Goal: Task Accomplishment & Management: Manage account settings

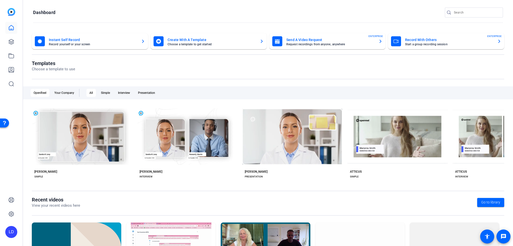
scroll to position [53, 0]
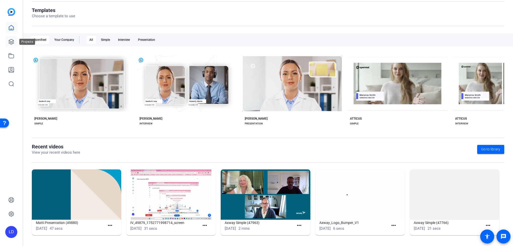
click at [10, 38] on link at bounding box center [11, 42] width 12 height 12
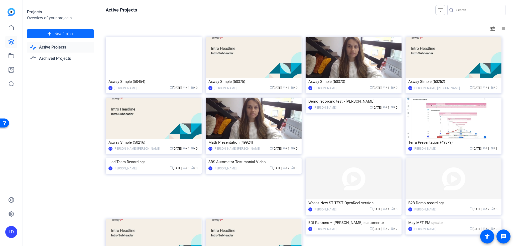
click at [61, 35] on span "New Project" at bounding box center [64, 33] width 19 height 5
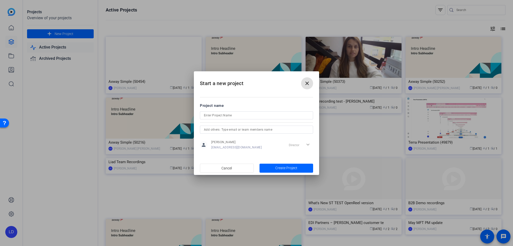
click at [236, 113] on input at bounding box center [256, 115] width 105 height 6
type input "Cencora-Axway Podcast"
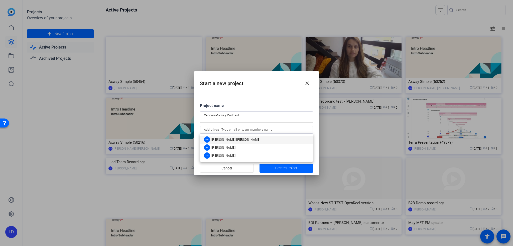
click at [289, 132] on input "text" at bounding box center [256, 130] width 105 height 6
type input "alej"
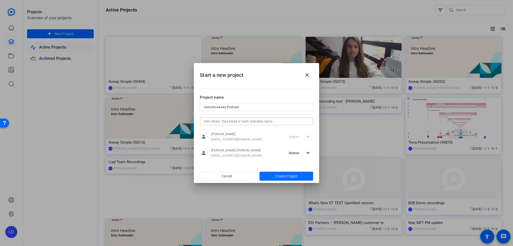
click at [279, 176] on span "Create Project" at bounding box center [286, 176] width 22 height 5
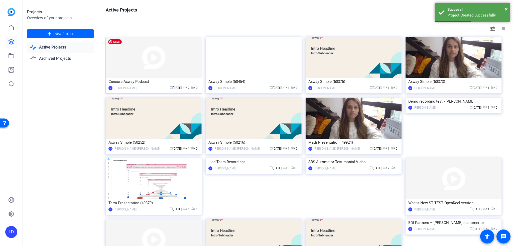
click at [160, 65] on img at bounding box center [154, 57] width 96 height 41
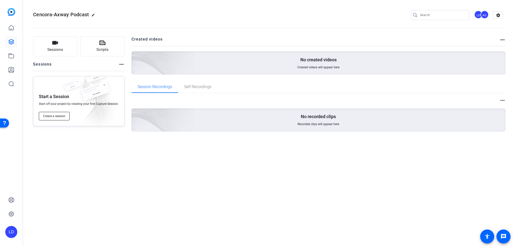
click at [49, 116] on span "Create a session" at bounding box center [54, 116] width 22 height 4
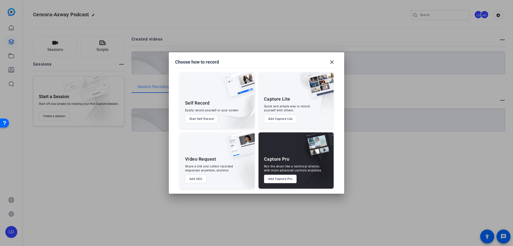
click at [278, 181] on button "Add Capture Pro" at bounding box center [280, 179] width 33 height 9
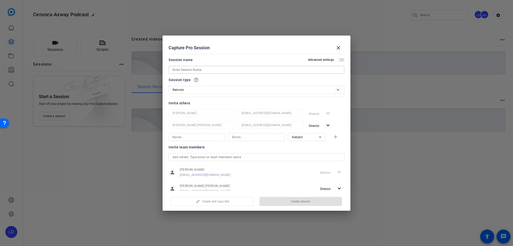
click at [219, 71] on input at bounding box center [256, 70] width 168 height 6
paste input "Cencora-Axway Podcast"
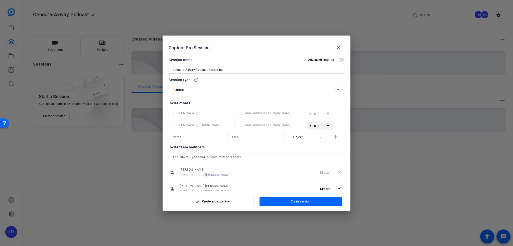
type input "Cencora-Axway Podcast Recording"
click at [325, 126] on mat-icon "expand_more" at bounding box center [328, 125] width 6 height 6
click at [323, 126] on div at bounding box center [256, 123] width 513 height 246
click at [340, 122] on div "Director expand_more" at bounding box center [326, 125] width 38 height 9
click at [242, 137] on input at bounding box center [256, 137] width 49 height 6
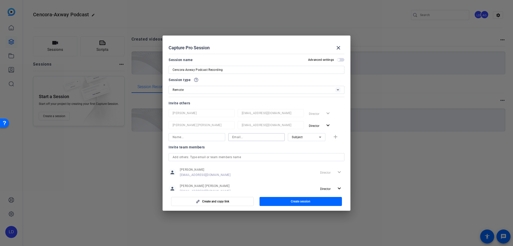
paste input "athombare@axway.com"
type input "athombare@axway.com"
click at [205, 137] on input at bounding box center [196, 137] width 49 height 6
click at [335, 48] on mat-icon "close" at bounding box center [338, 48] width 6 height 6
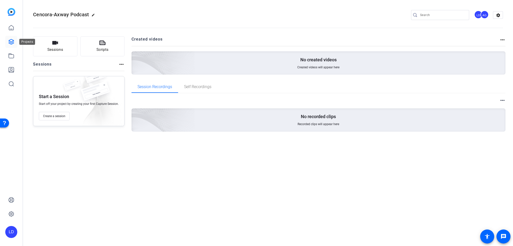
click at [11, 40] on icon at bounding box center [11, 42] width 6 height 6
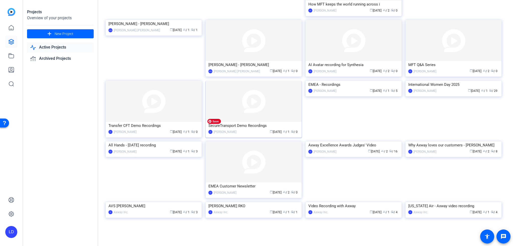
scroll to position [504, 0]
click at [355, 80] on img at bounding box center [353, 80] width 96 height 0
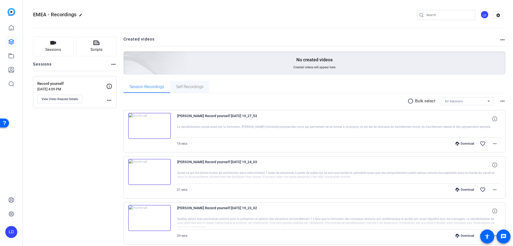
click at [191, 85] on span "Self Recordings" at bounding box center [189, 87] width 27 height 4
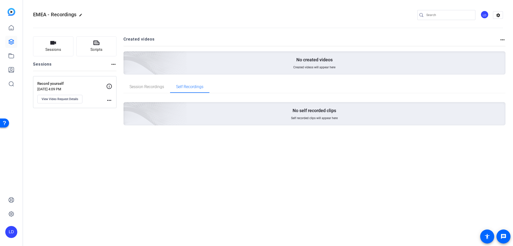
click at [113, 63] on mat-icon "more_horiz" at bounding box center [113, 64] width 6 height 6
click at [51, 46] on div at bounding box center [256, 123] width 513 height 246
click at [57, 48] on span "Sessions" at bounding box center [53, 50] width 16 height 6
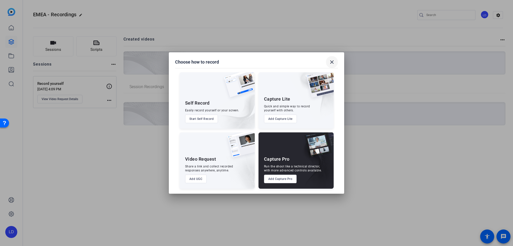
click at [333, 62] on mat-icon "close" at bounding box center [332, 62] width 6 height 6
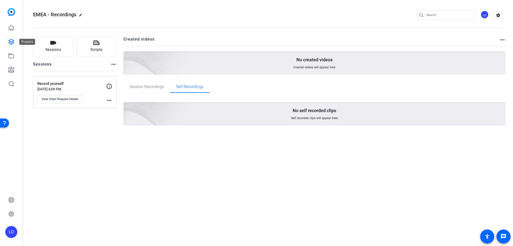
click at [11, 39] on icon at bounding box center [11, 41] width 5 height 5
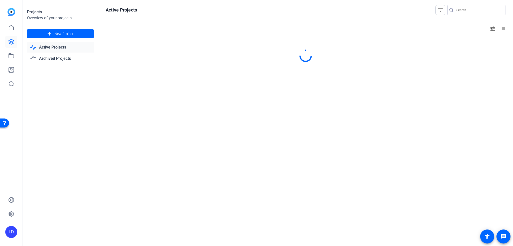
click at [482, 8] on input "Search" at bounding box center [478, 10] width 45 height 6
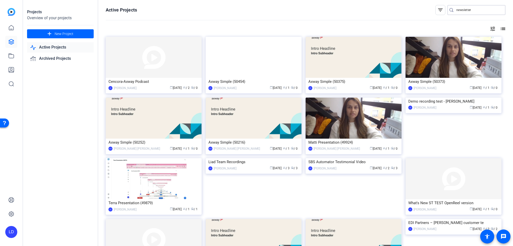
type input "newsletter"
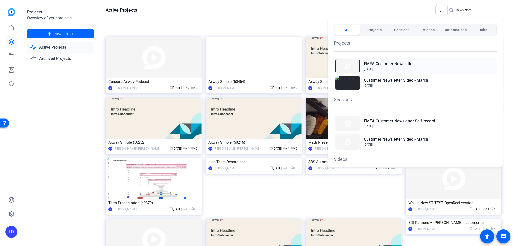
click at [395, 70] on span "Feb 19, 2025" at bounding box center [389, 69] width 50 height 5
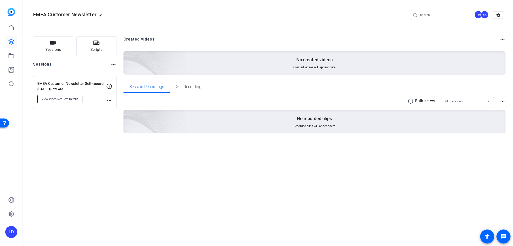
click at [58, 99] on span "View Video Request Details" at bounding box center [60, 99] width 37 height 4
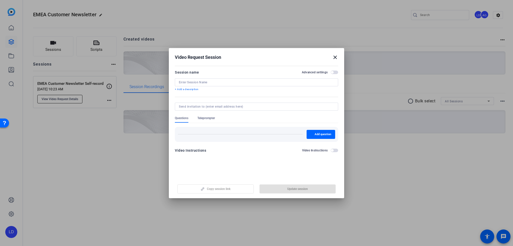
type input "EMEA Customer Newsletter Self-record"
click at [282, 189] on span "button" at bounding box center [297, 189] width 76 height 12
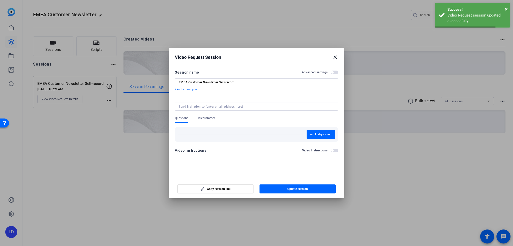
click at [335, 150] on span "button" at bounding box center [334, 151] width 8 height 4
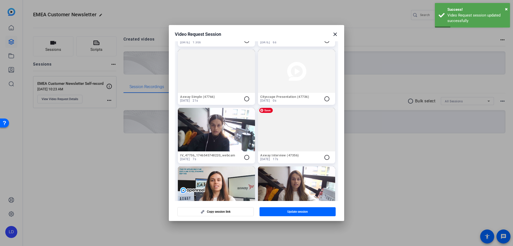
scroll to position [266, 0]
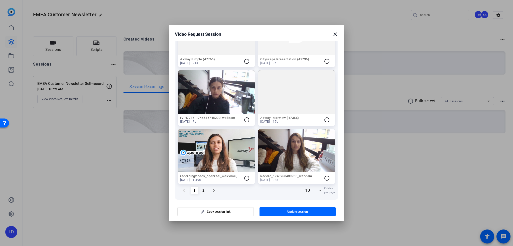
click at [249, 175] on button "radio_button_unchecked" at bounding box center [247, 178] width 9 height 6
click at [274, 211] on span "button" at bounding box center [297, 212] width 76 height 12
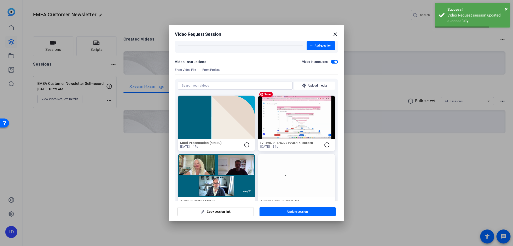
scroll to position [0, 0]
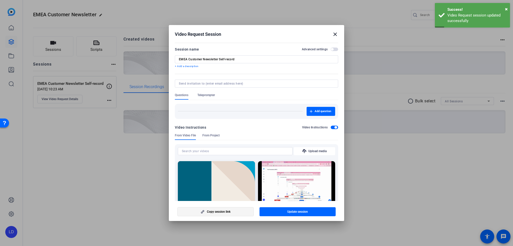
click at [212, 210] on span "Copy session link" at bounding box center [219, 212] width 24 height 4
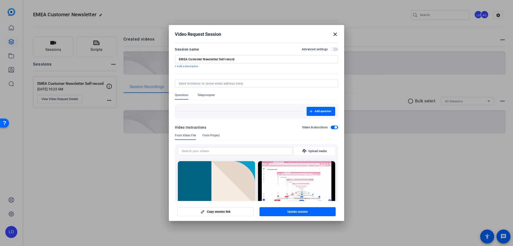
click at [336, 36] on mat-icon "close" at bounding box center [335, 34] width 6 height 6
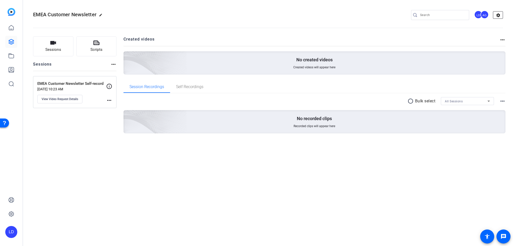
click at [499, 16] on mat-icon "settings" at bounding box center [498, 16] width 10 height 8
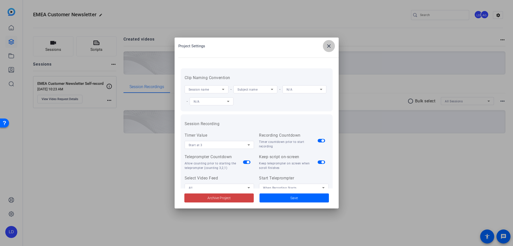
click at [326, 49] on mat-icon "close" at bounding box center [329, 46] width 6 height 6
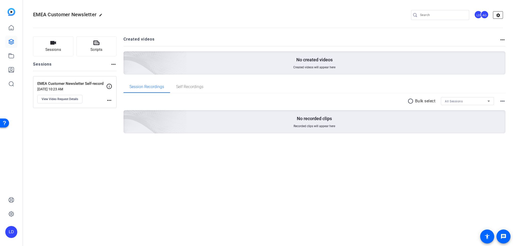
click at [501, 16] on mat-icon "settings" at bounding box center [498, 16] width 10 height 8
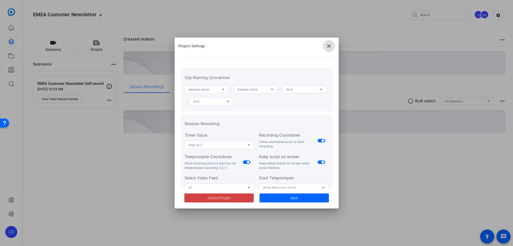
click at [329, 45] on mat-icon "close" at bounding box center [329, 46] width 6 height 6
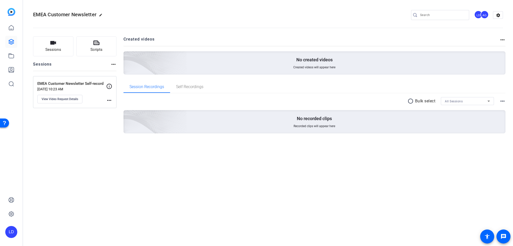
click at [482, 14] on div "AG" at bounding box center [484, 15] width 8 height 8
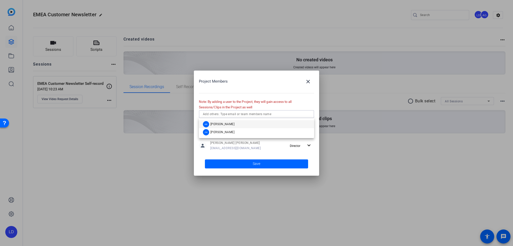
click at [237, 114] on input "text" at bounding box center [256, 114] width 107 height 6
type input "sophie"
type input "ssaltield"
paste input "[EMAIL_ADDRESS][DOMAIN_NAME]"
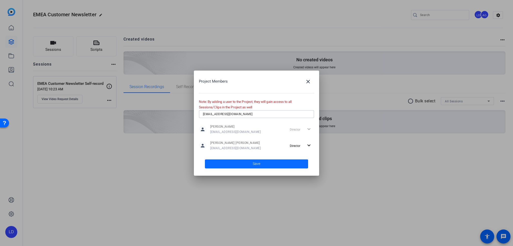
type input "[EMAIL_ADDRESS][DOMAIN_NAME]"
click at [253, 162] on span "Save" at bounding box center [257, 163] width 8 height 5
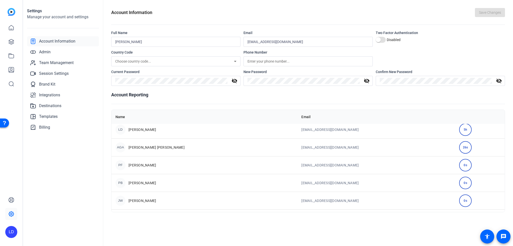
scroll to position [36, 0]
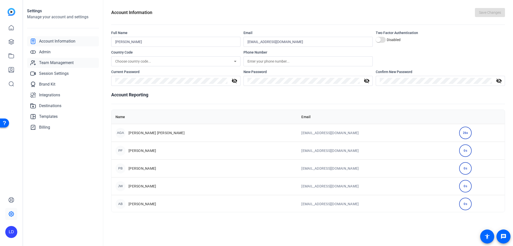
click at [50, 63] on span "Team Management" at bounding box center [56, 63] width 35 height 6
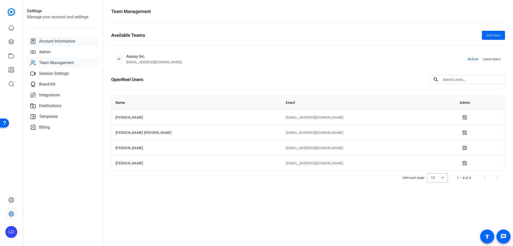
click at [54, 39] on span "Account Information" at bounding box center [57, 41] width 36 height 6
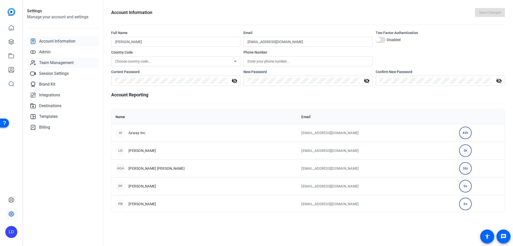
click at [55, 63] on span "Team Management" at bounding box center [56, 63] width 35 height 6
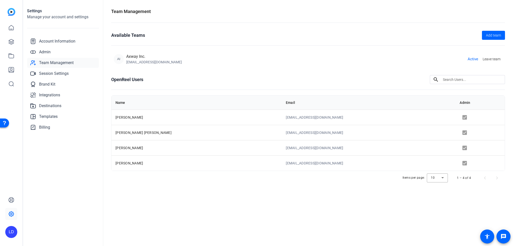
click at [136, 79] on h1 "OpenReel Users" at bounding box center [127, 79] width 32 height 7
click at [486, 37] on span "Add team" at bounding box center [492, 35] width 15 height 5
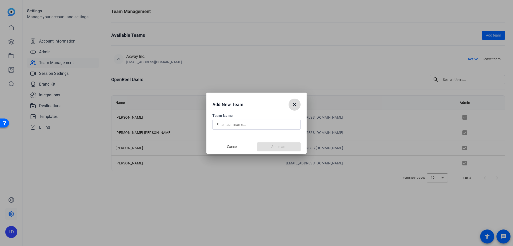
click at [294, 104] on mat-icon "close" at bounding box center [294, 105] width 6 height 6
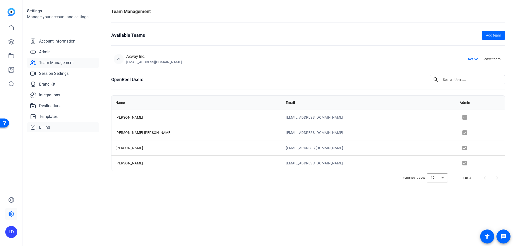
click at [48, 126] on span "Billing" at bounding box center [44, 127] width 11 height 6
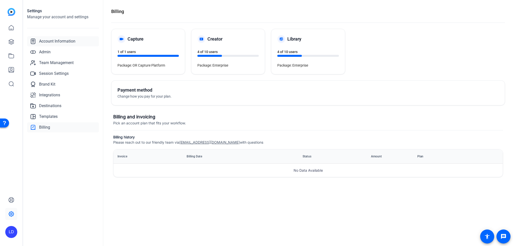
click at [61, 42] on span "Account Information" at bounding box center [57, 41] width 36 height 6
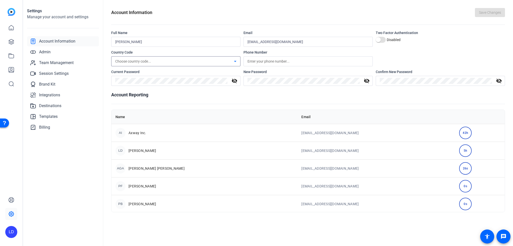
click at [222, 61] on div "Choose country code..." at bounding box center [174, 61] width 119 height 6
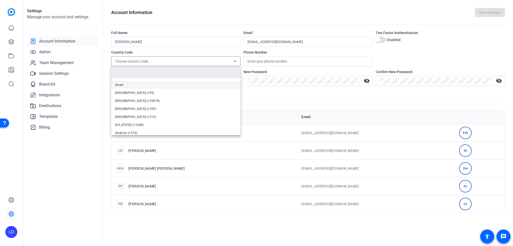
click at [238, 17] on div at bounding box center [256, 123] width 513 height 246
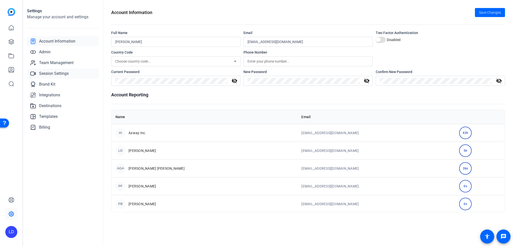
click at [46, 73] on span "Session Settings" at bounding box center [54, 74] width 30 height 6
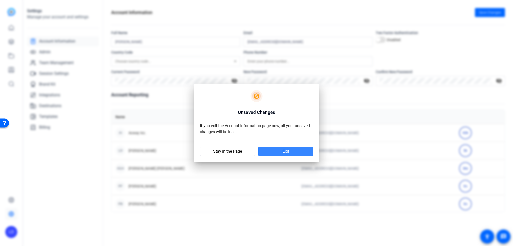
click at [274, 152] on span at bounding box center [285, 151] width 55 height 12
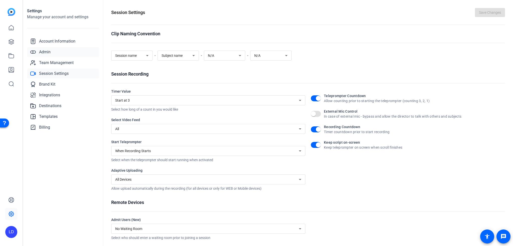
click at [48, 51] on span "Admin" at bounding box center [45, 52] width 12 height 6
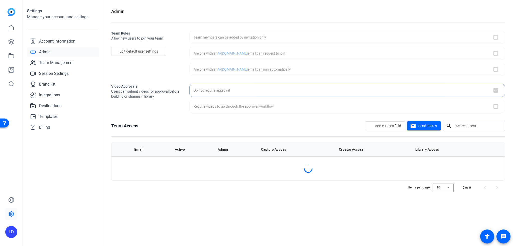
checkbox input "true"
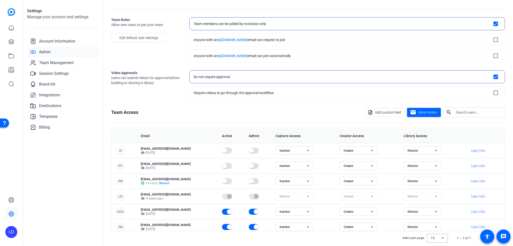
scroll to position [20, 0]
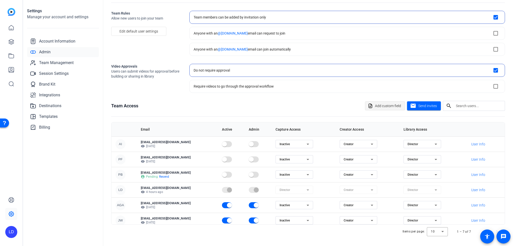
click at [390, 106] on span "Add custom field" at bounding box center [388, 106] width 26 height 10
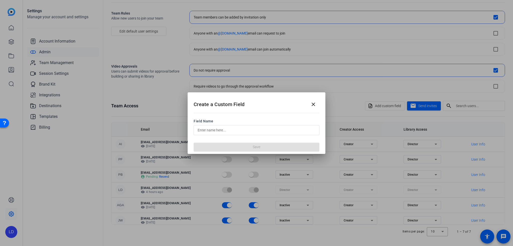
click at [233, 129] on input "text" at bounding box center [256, 130] width 118 height 6
click at [312, 103] on mat-icon "close" at bounding box center [313, 104] width 6 height 6
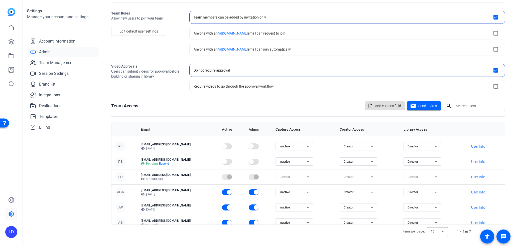
scroll to position [18, 0]
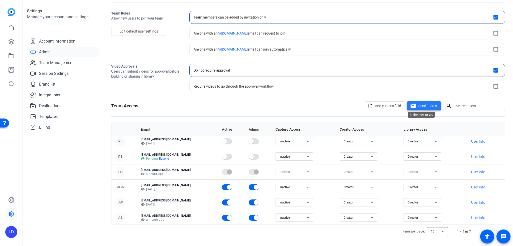
click at [422, 106] on span "Send invites" at bounding box center [427, 105] width 19 height 5
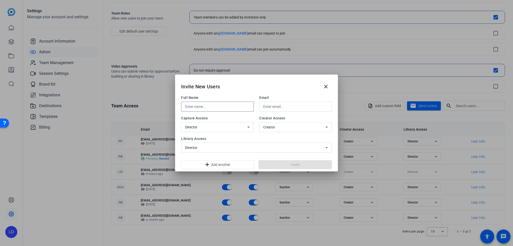
click at [203, 109] on input "text" at bounding box center [217, 107] width 65 height 6
click at [283, 109] on input "text" at bounding box center [295, 107] width 65 height 6
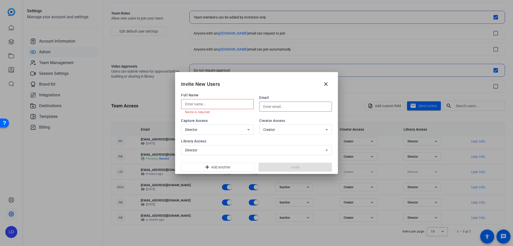
paste input "[EMAIL_ADDRESS][DOMAIN_NAME]"
type input "[EMAIL_ADDRESS][DOMAIN_NAME]"
click at [215, 101] on input "text" at bounding box center [217, 104] width 65 height 6
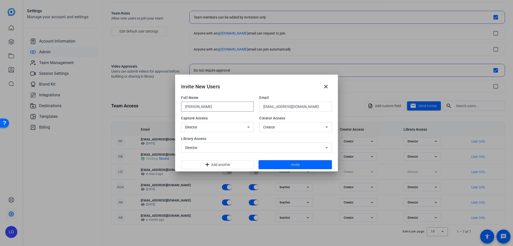
type input "[PERSON_NAME]"
click at [244, 126] on div "Director" at bounding box center [216, 127] width 62 height 6
click at [220, 146] on mat-option "Inactive" at bounding box center [217, 146] width 73 height 8
click at [293, 126] on div "Creator" at bounding box center [294, 127] width 62 height 6
click at [293, 126] on div at bounding box center [256, 123] width 513 height 246
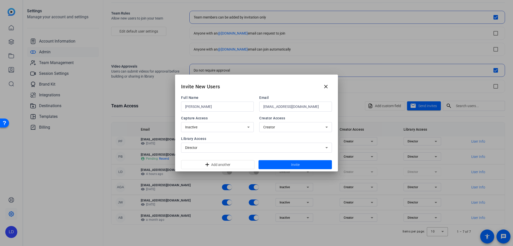
click at [249, 146] on div "Director" at bounding box center [255, 148] width 140 height 6
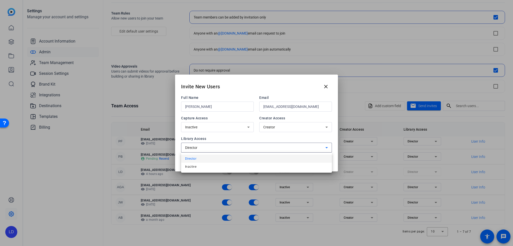
click at [225, 137] on div at bounding box center [256, 123] width 513 height 246
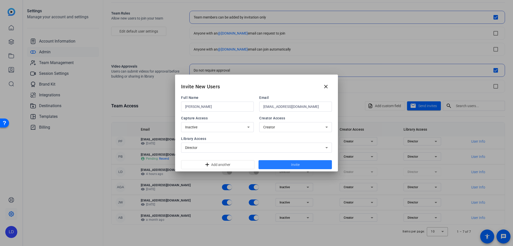
click at [283, 165] on span at bounding box center [294, 165] width 73 height 12
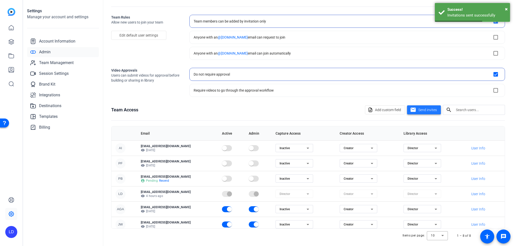
scroll to position [20, 0]
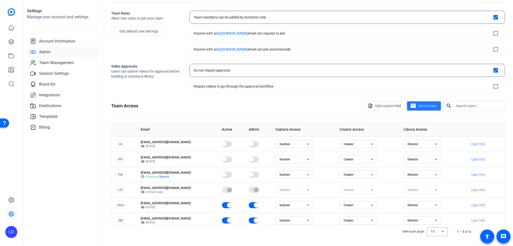
click at [355, 173] on div "Creator" at bounding box center [356, 175] width 27 height 6
click at [346, 192] on mat-option "Inactive" at bounding box center [348, 192] width 38 height 8
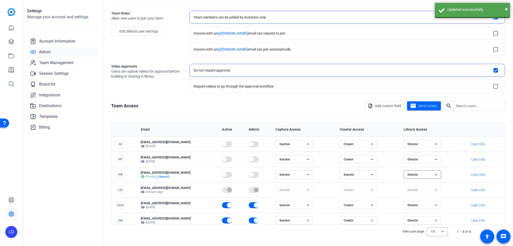
click at [423, 172] on div "Director" at bounding box center [420, 175] width 27 height 6
click at [407, 194] on span "Inactive" at bounding box center [404, 192] width 11 height 6
click at [325, 95] on openreel-admin "Admin Team Rules Allow new users to join your team Edit default user settings T…" at bounding box center [307, 113] width 393 height 251
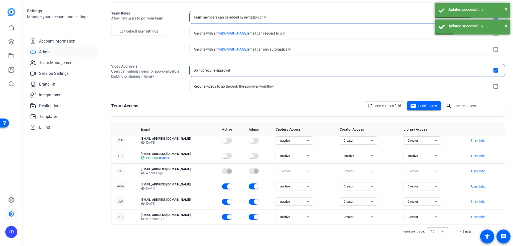
scroll to position [33, 0]
